Goal: Information Seeking & Learning: Understand process/instructions

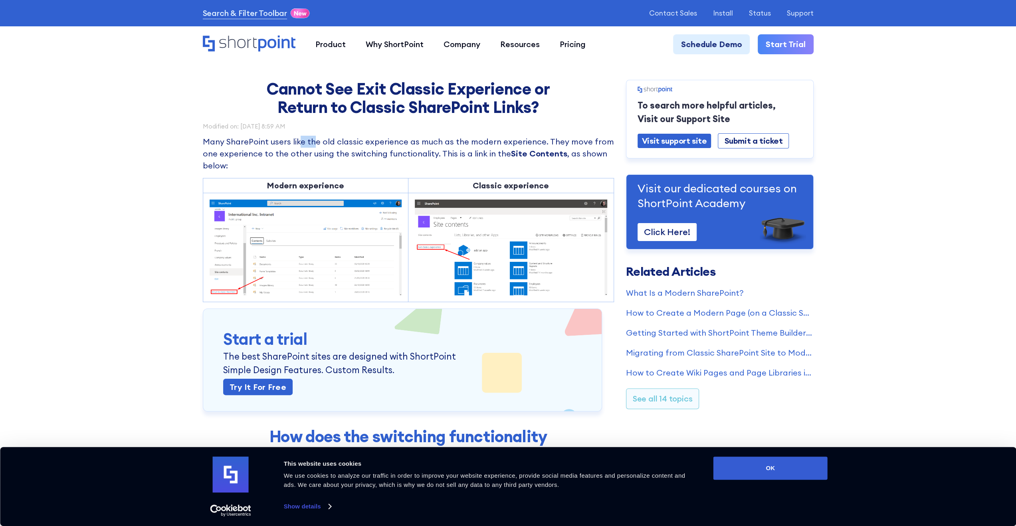
drag, startPoint x: 315, startPoint y: 140, endPoint x: 297, endPoint y: 135, distance: 18.5
click at [209, 150] on p "Many SharePoint users like the old classic experience as much as the modern exp…" at bounding box center [408, 154] width 411 height 36
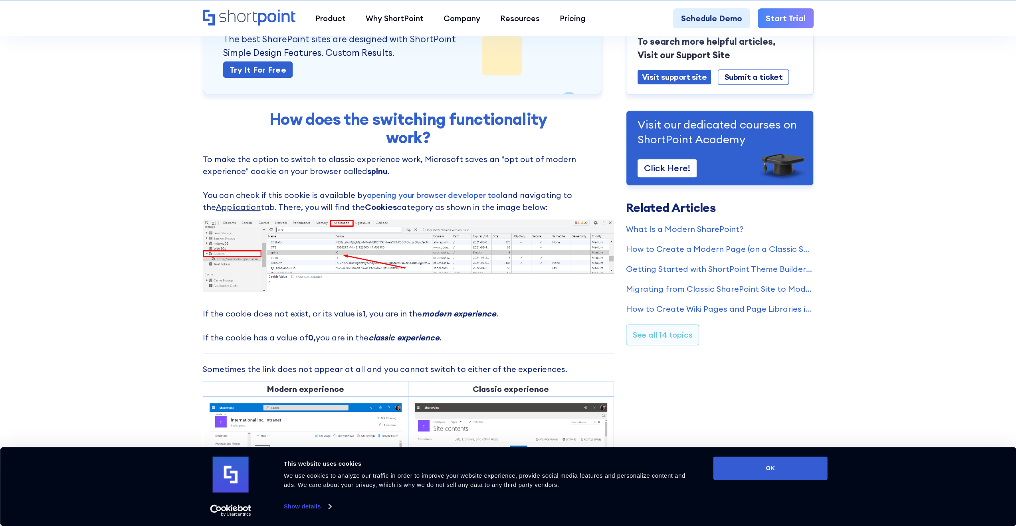
scroll to position [320, 0]
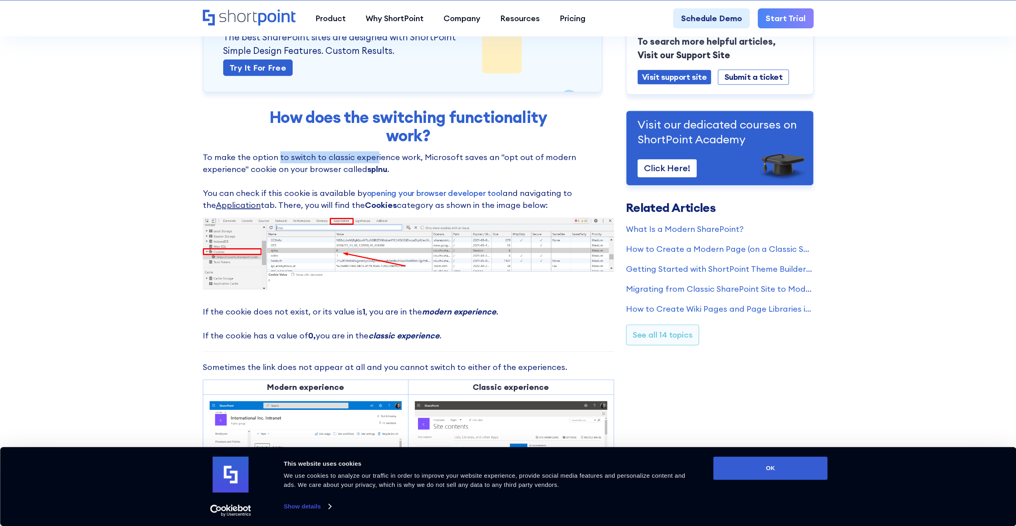
drag, startPoint x: 295, startPoint y: 159, endPoint x: 371, endPoint y: 155, distance: 76.0
click at [371, 155] on p "To make the option to switch to classic experience work, Microsoft saves an "op…" at bounding box center [408, 181] width 411 height 60
drag, startPoint x: 495, startPoint y: 159, endPoint x: 514, endPoint y: 159, distance: 18.8
click at [506, 159] on p "To make the option to switch to classic experience work, Microsoft saves an "op…" at bounding box center [408, 181] width 411 height 60
click at [550, 159] on p "To make the option to switch to classic experience work, Microsoft saves an "op…" at bounding box center [408, 181] width 411 height 60
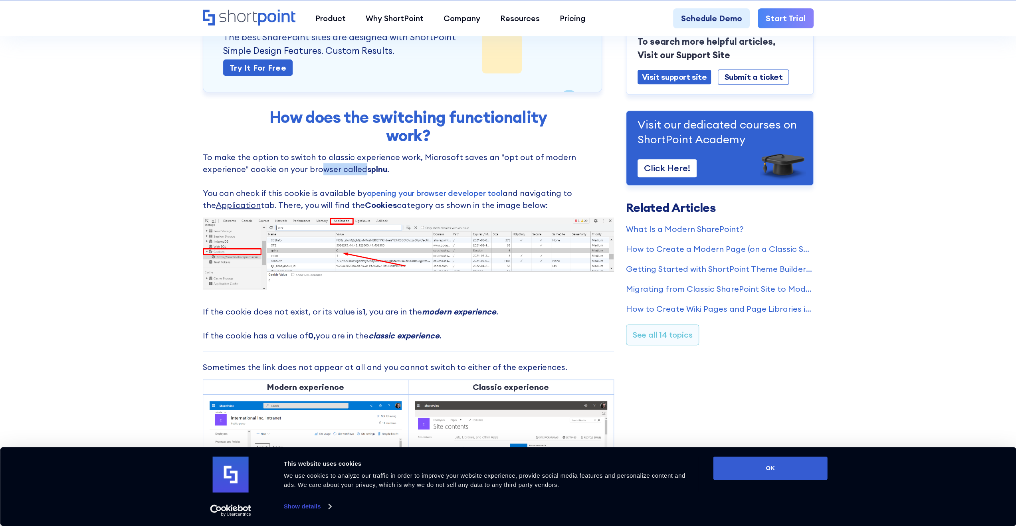
drag, startPoint x: 288, startPoint y: 167, endPoint x: 239, endPoint y: 167, distance: 49.1
click at [265, 167] on p "To make the option to switch to classic experience work, Microsoft saves an "op…" at bounding box center [408, 181] width 411 height 60
click at [223, 167] on p "To make the option to switch to classic experience work, Microsoft saves an "op…" at bounding box center [408, 181] width 411 height 60
click at [379, 312] on p "If the cookie does not exist, or its value is 1 , you are in the modern experie…" at bounding box center [408, 324] width 411 height 36
drag, startPoint x: 264, startPoint y: 335, endPoint x: 318, endPoint y: 330, distance: 53.7
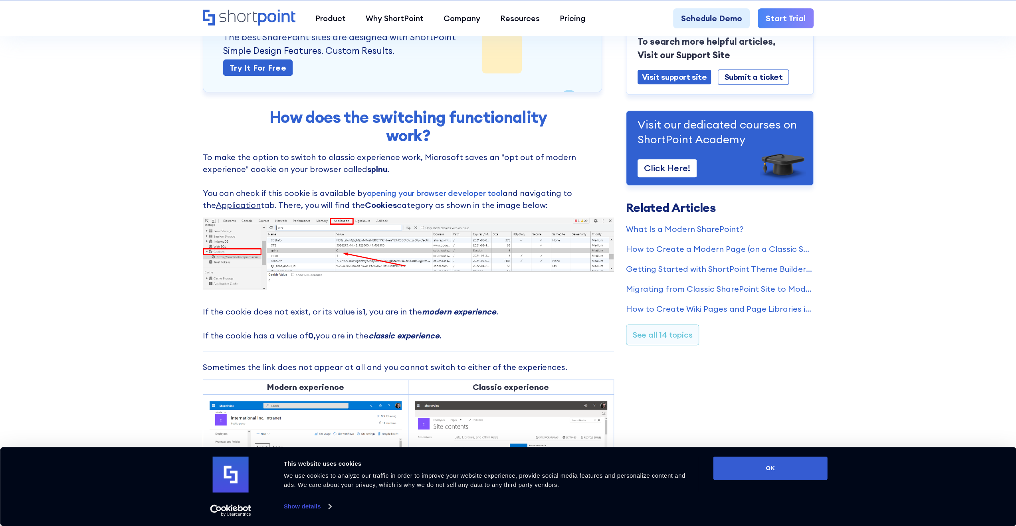
click at [270, 333] on p "If the cookie does not exist, or its value is 1 , you are in the modern experie…" at bounding box center [408, 324] width 411 height 36
click at [329, 334] on p "If the cookie does not exist, or its value is 1 , you are in the modern experie…" at bounding box center [408, 324] width 411 height 36
drag, startPoint x: 350, startPoint y: 337, endPoint x: 357, endPoint y: 338, distance: 7.3
click at [353, 338] on p "If the cookie does not exist, or its value is 1 , you are in the modern experie…" at bounding box center [408, 324] width 411 height 36
click at [388, 338] on em "classic experience" at bounding box center [404, 336] width 71 height 10
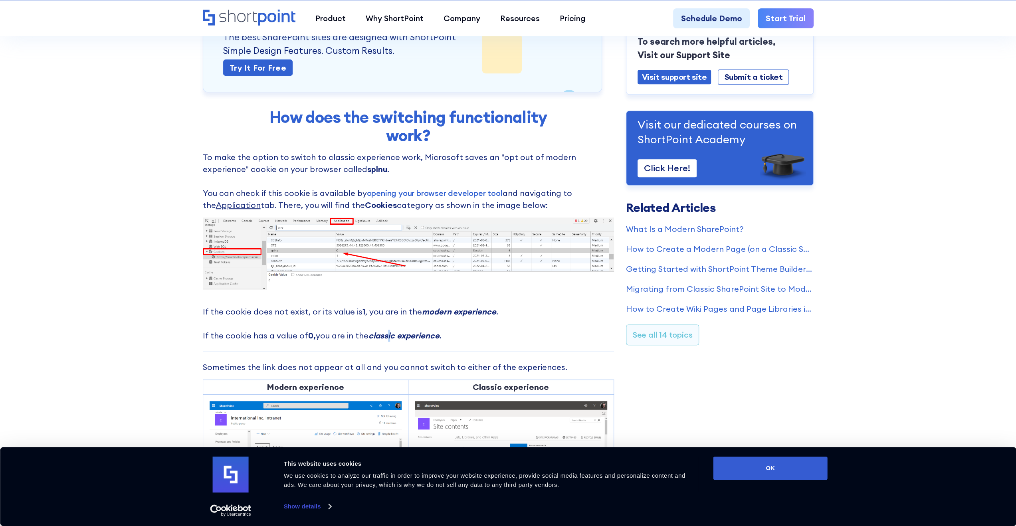
click at [231, 311] on p "If the cookie does not exist, or its value is 1 , you are in the modern experie…" at bounding box center [408, 324] width 411 height 36
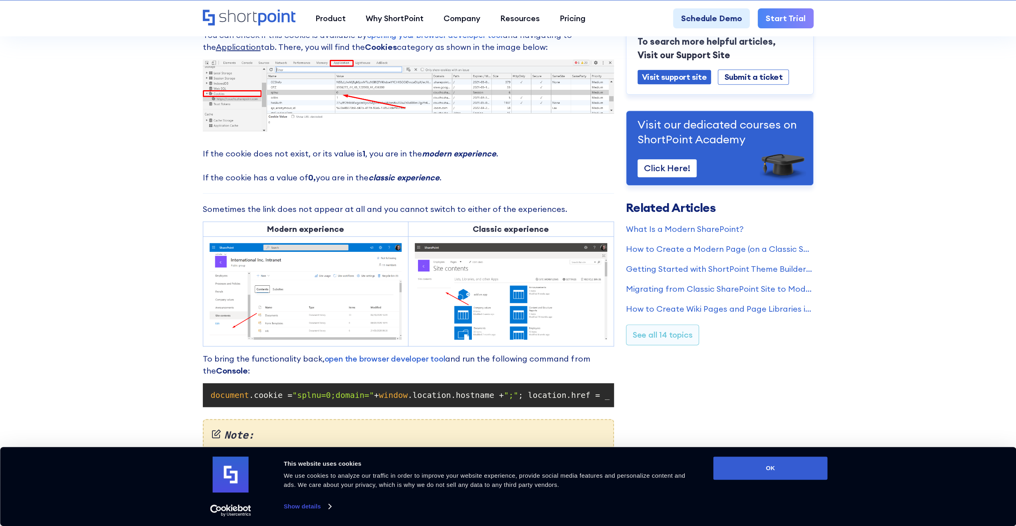
scroll to position [479, 0]
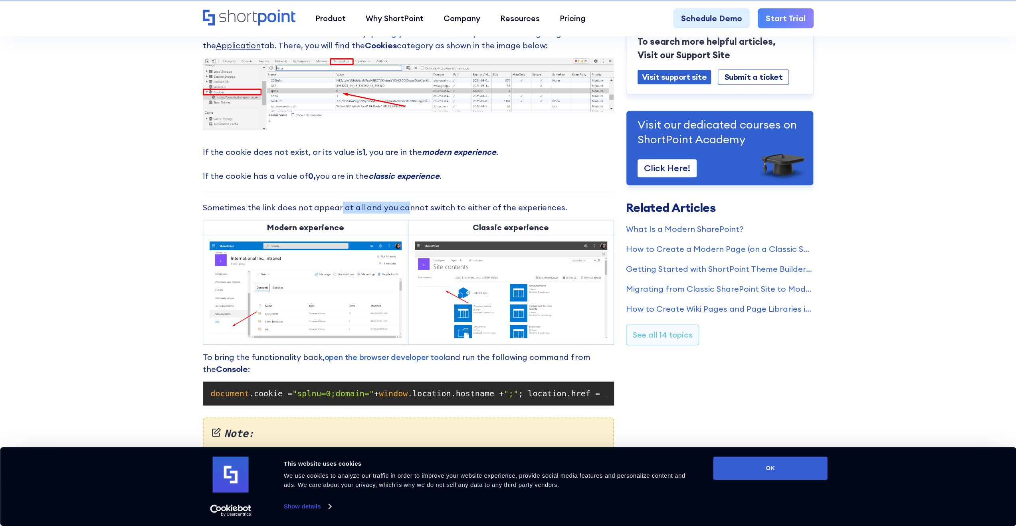
drag, startPoint x: 337, startPoint y: 204, endPoint x: 447, endPoint y: 204, distance: 109.4
click at [440, 204] on p "Sometimes the link does not appear at all and you cannot switch to either of th…" at bounding box center [408, 208] width 411 height 12
drag, startPoint x: 465, startPoint y: 203, endPoint x: 469, endPoint y: 204, distance: 4.1
click at [466, 204] on p "Sometimes the link does not appear at all and you cannot switch to either of th…" at bounding box center [408, 208] width 411 height 12
click at [411, 210] on p "Sometimes the link does not appear at all and you cannot switch to either of th…" at bounding box center [408, 208] width 411 height 12
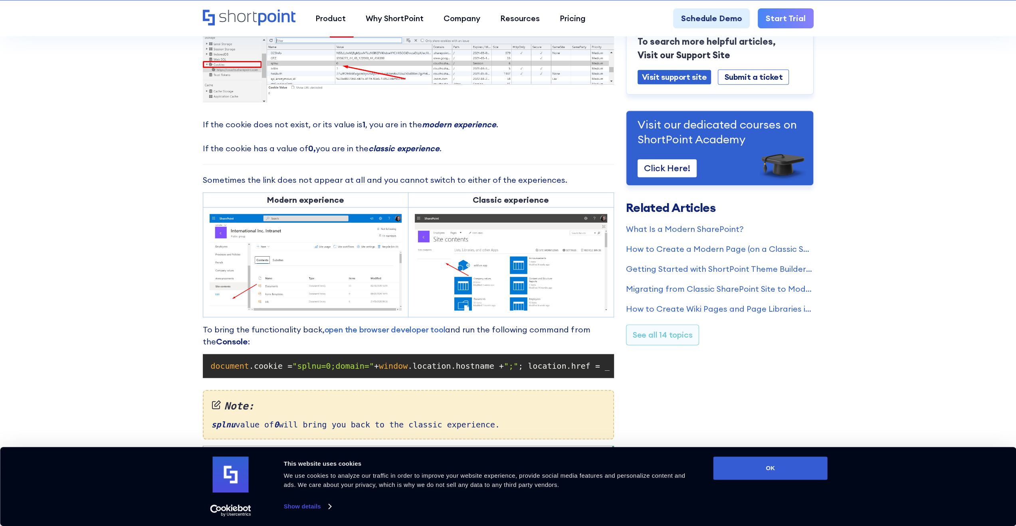
scroll to position [519, 0]
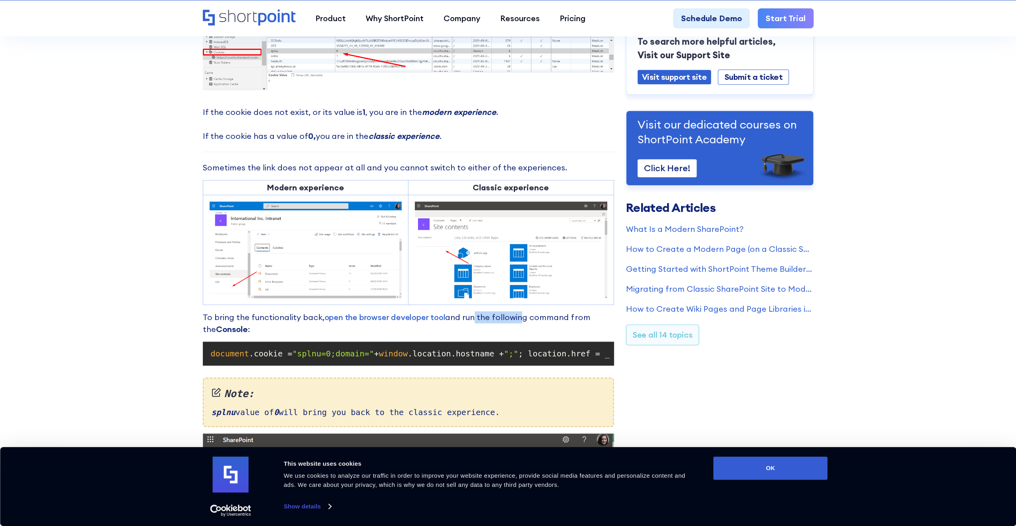
drag, startPoint x: 469, startPoint y: 316, endPoint x: 513, endPoint y: 321, distance: 44.2
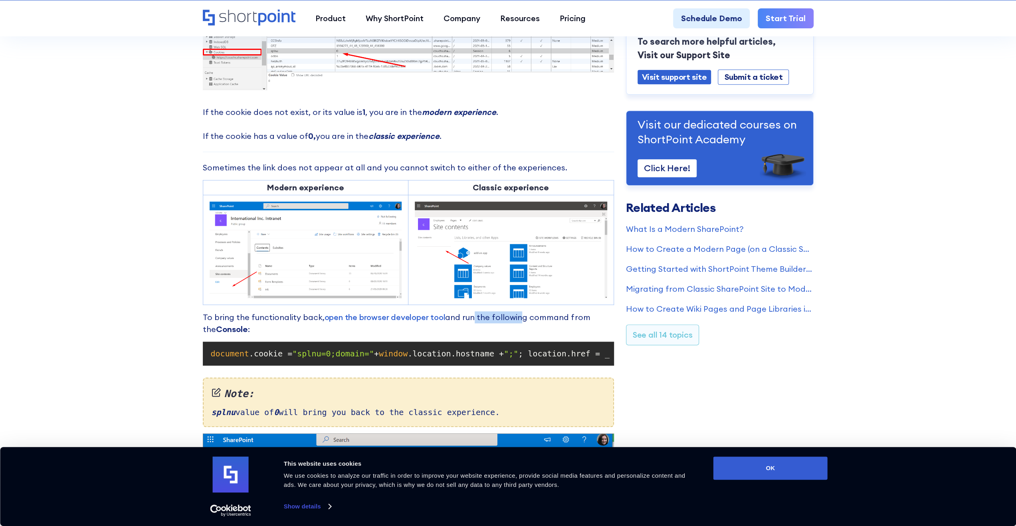
click at [513, 321] on p "To bring the functionality back, open the browser developer tool and run the fo…" at bounding box center [408, 324] width 411 height 24
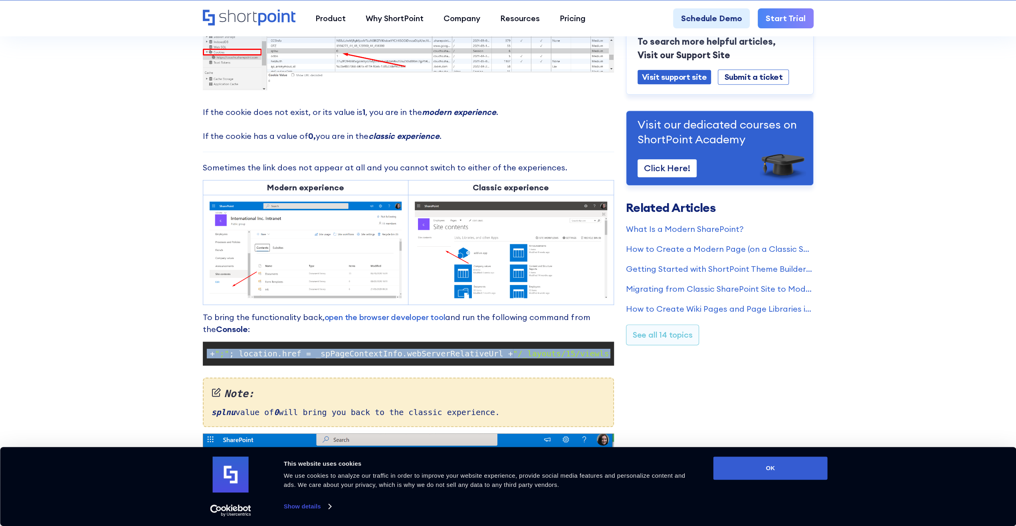
scroll to position [0, 294]
drag, startPoint x: 212, startPoint y: 353, endPoint x: 637, endPoint y: 360, distance: 425.0
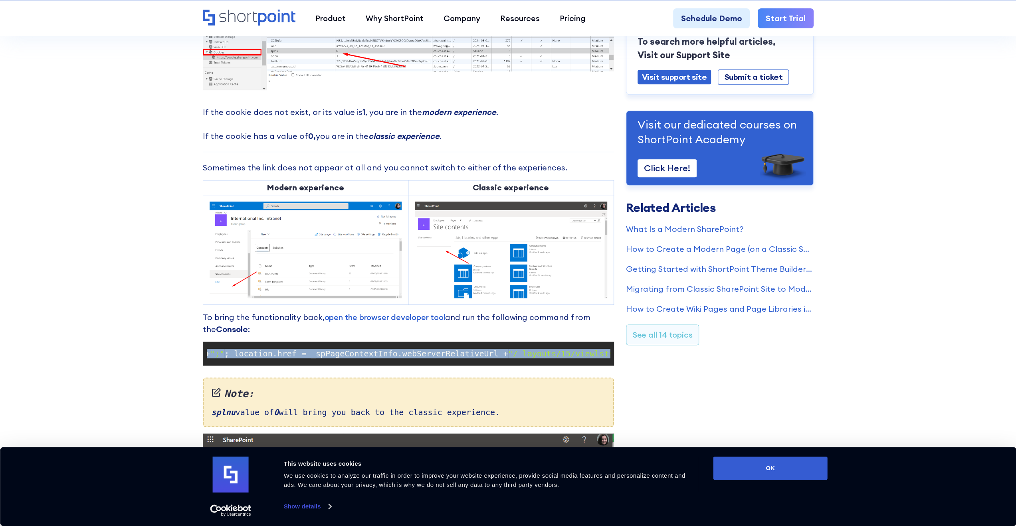
click at [637, 360] on div "Cannot See Exit Classic Experience or Return to Classic SharePoint Links? Modif…" at bounding box center [508, 184] width 611 height 1246
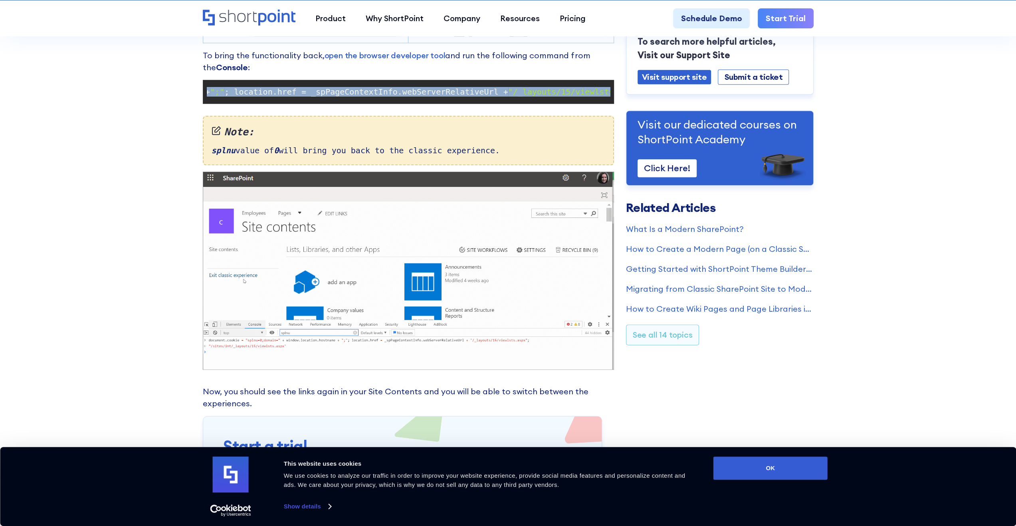
scroll to position [799, 0]
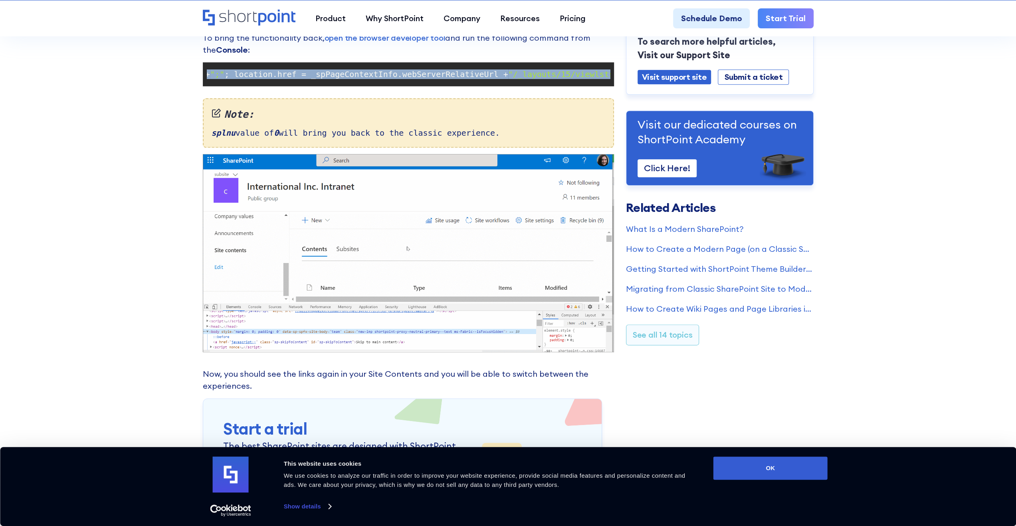
copy code "document .cookie = "splnu=0;domain=" + window .location.hostname + ";" ; locati…"
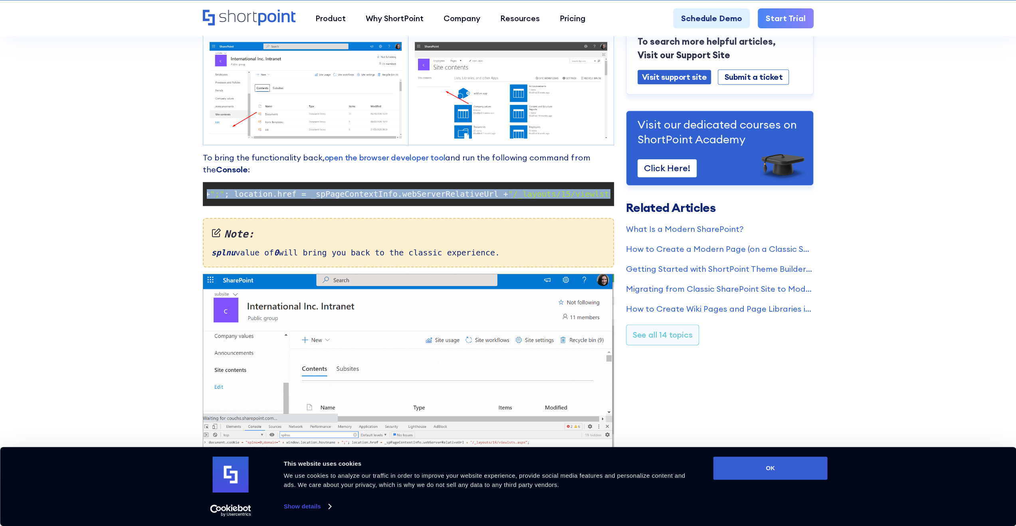
scroll to position [0, 47]
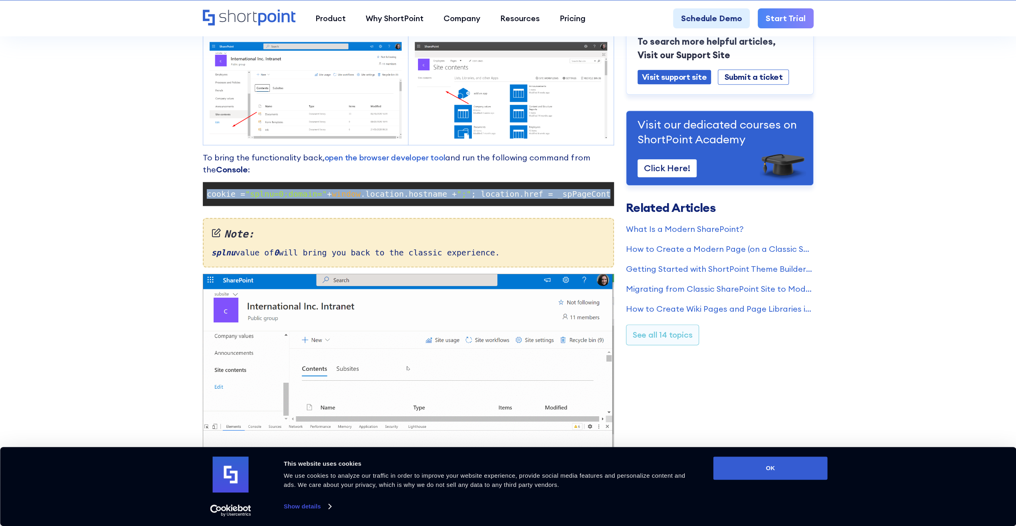
click at [231, 192] on span ".cookie =" at bounding box center [223, 194] width 43 height 10
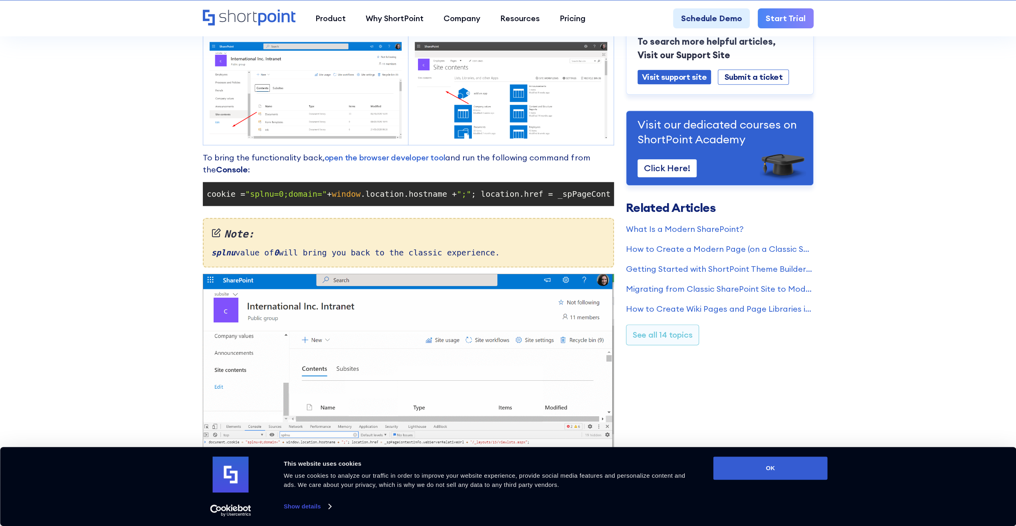
click at [212, 194] on span ".cookie =" at bounding box center [223, 194] width 43 height 10
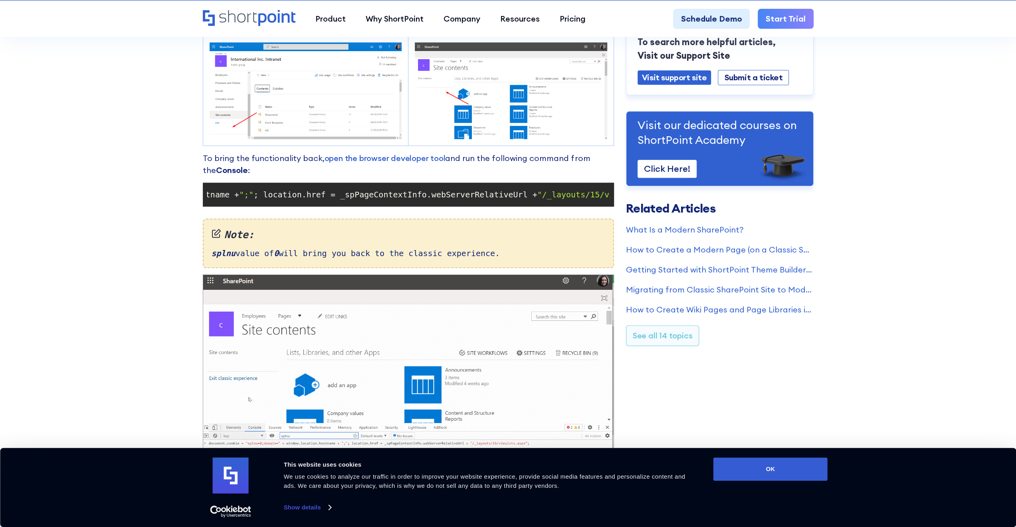
scroll to position [0, 265]
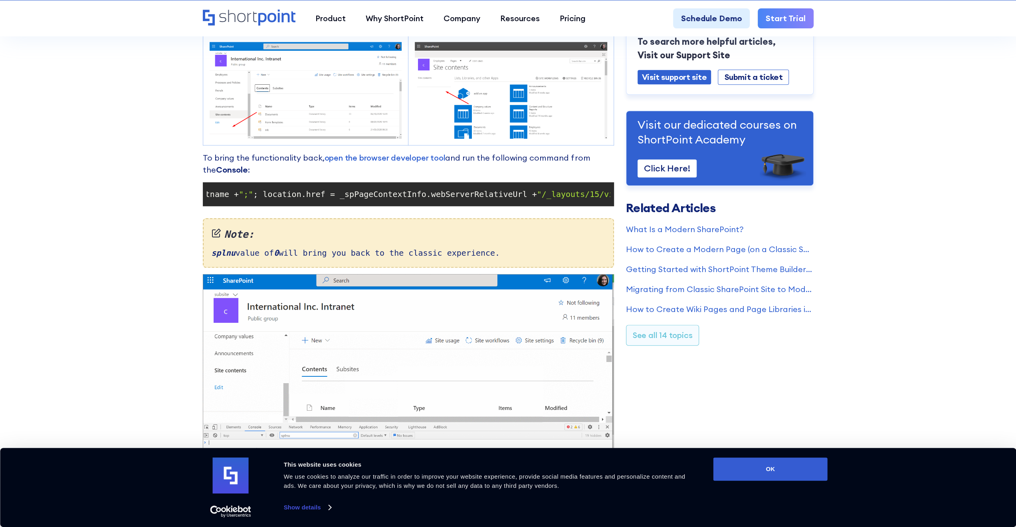
click at [77, 140] on section "Cannot See Exit Classic Experience or Return to Classic SharePoint Links? Modif…" at bounding box center [508, 24] width 1016 height 1406
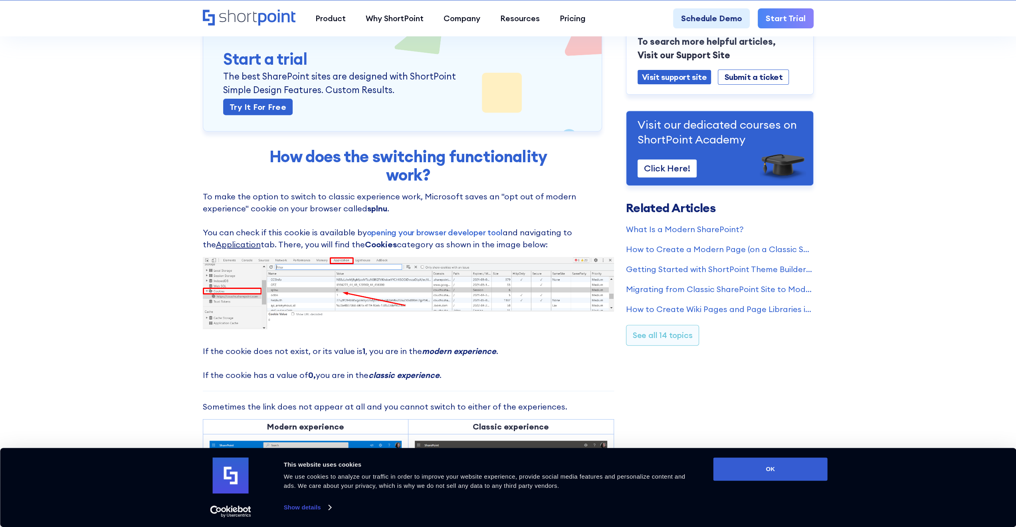
scroll to position [280, 0]
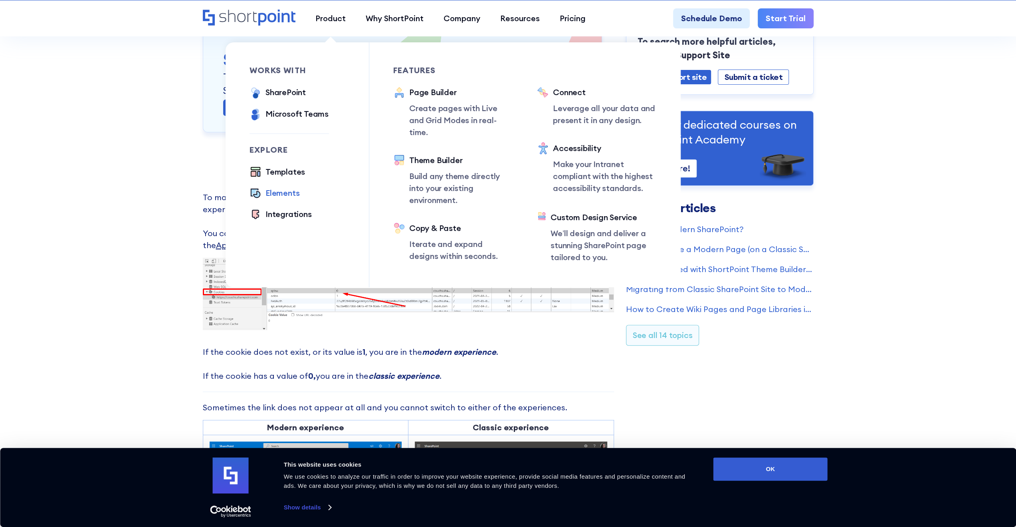
click at [278, 191] on div "Elements" at bounding box center [283, 193] width 34 height 12
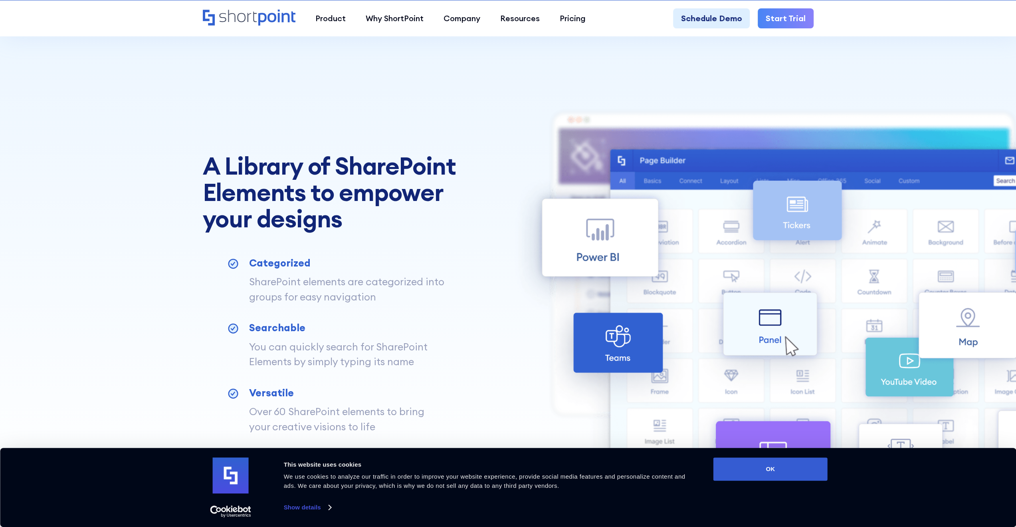
scroll to position [359, 0]
